Goal: Find specific page/section: Find specific page/section

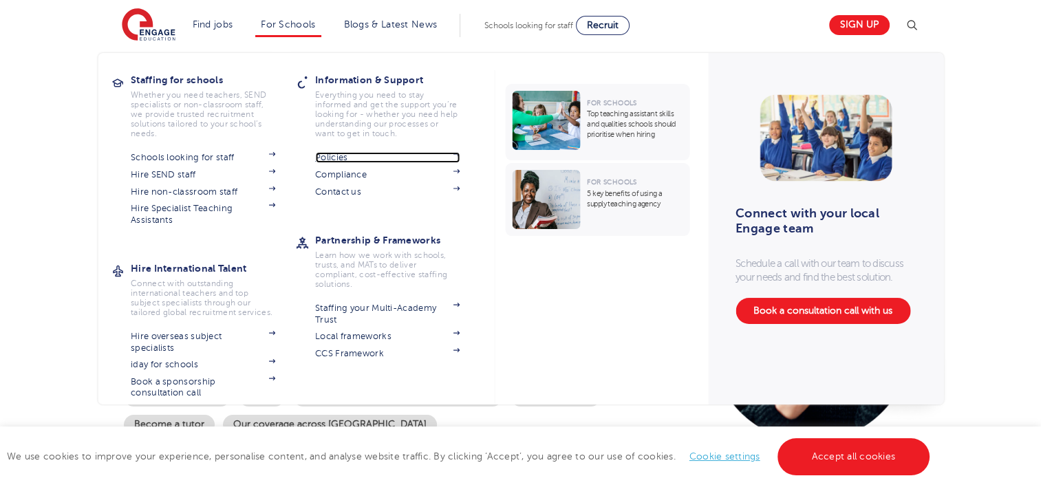
click at [325, 157] on link "Policies" at bounding box center [387, 157] width 144 height 11
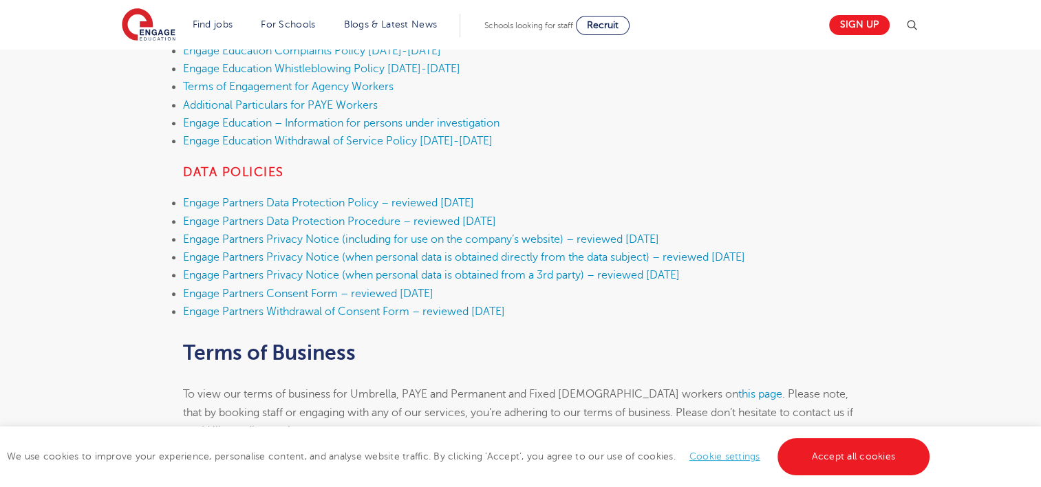
scroll to position [603, 0]
